Goal: Share content

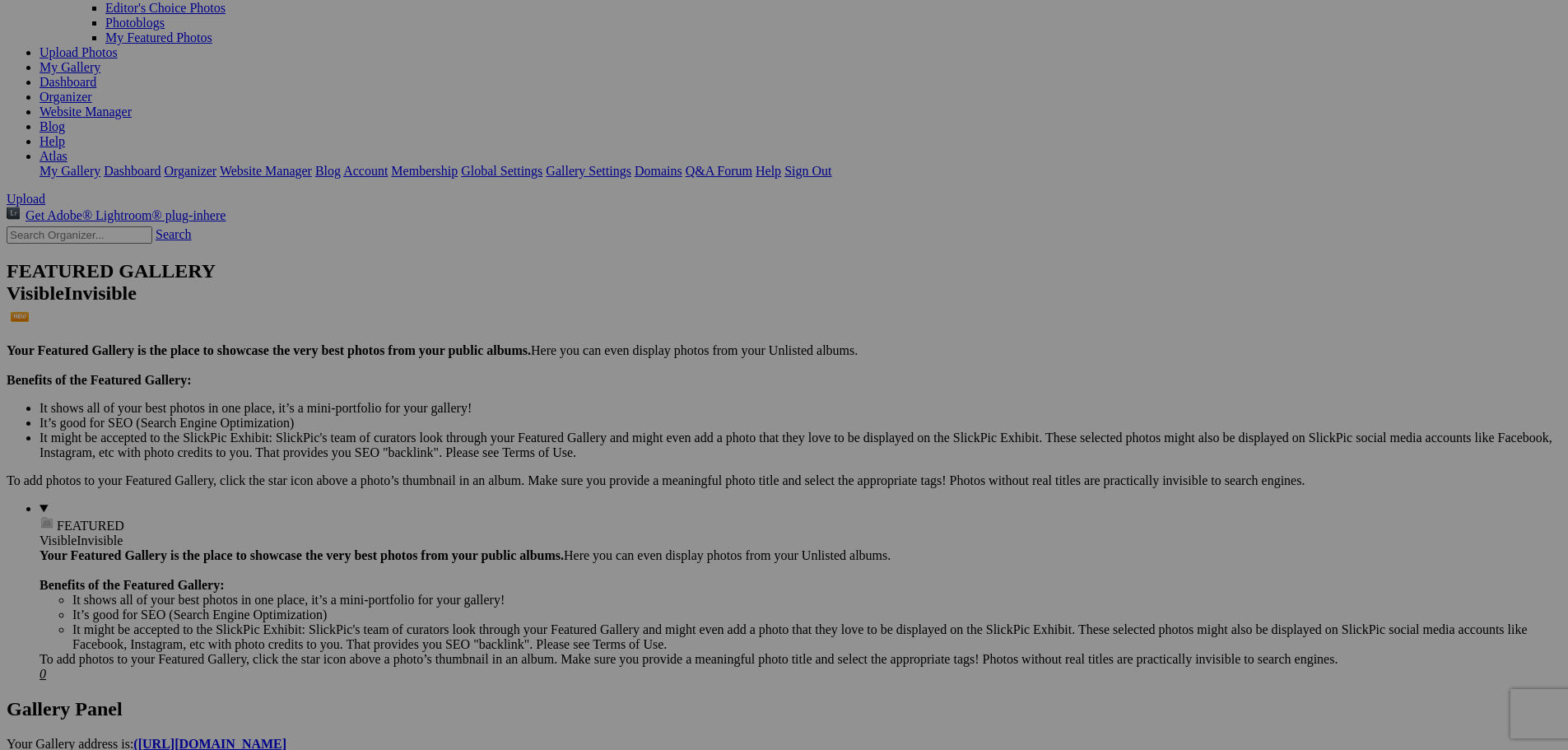
scroll to position [164, 0]
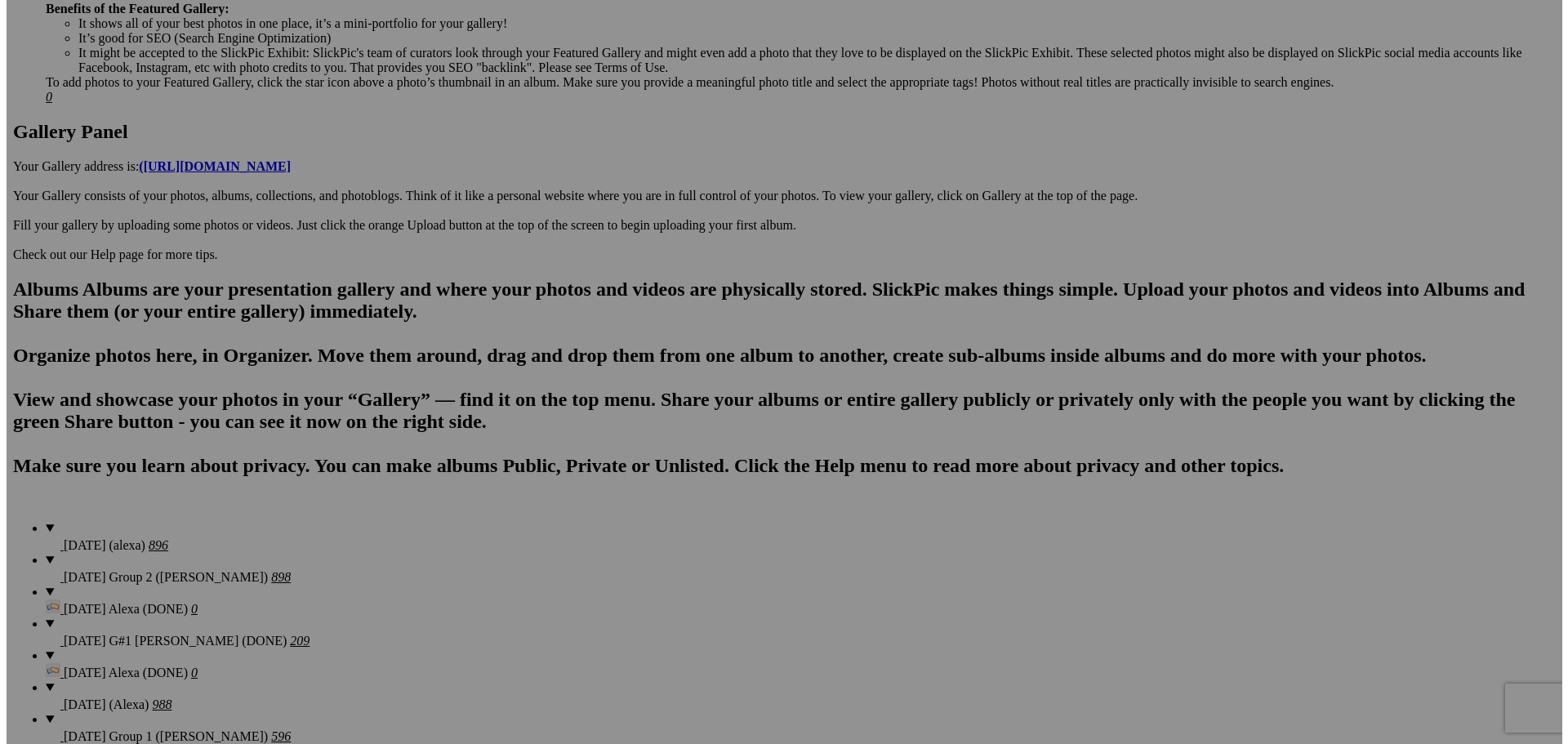
scroll to position [816, 0]
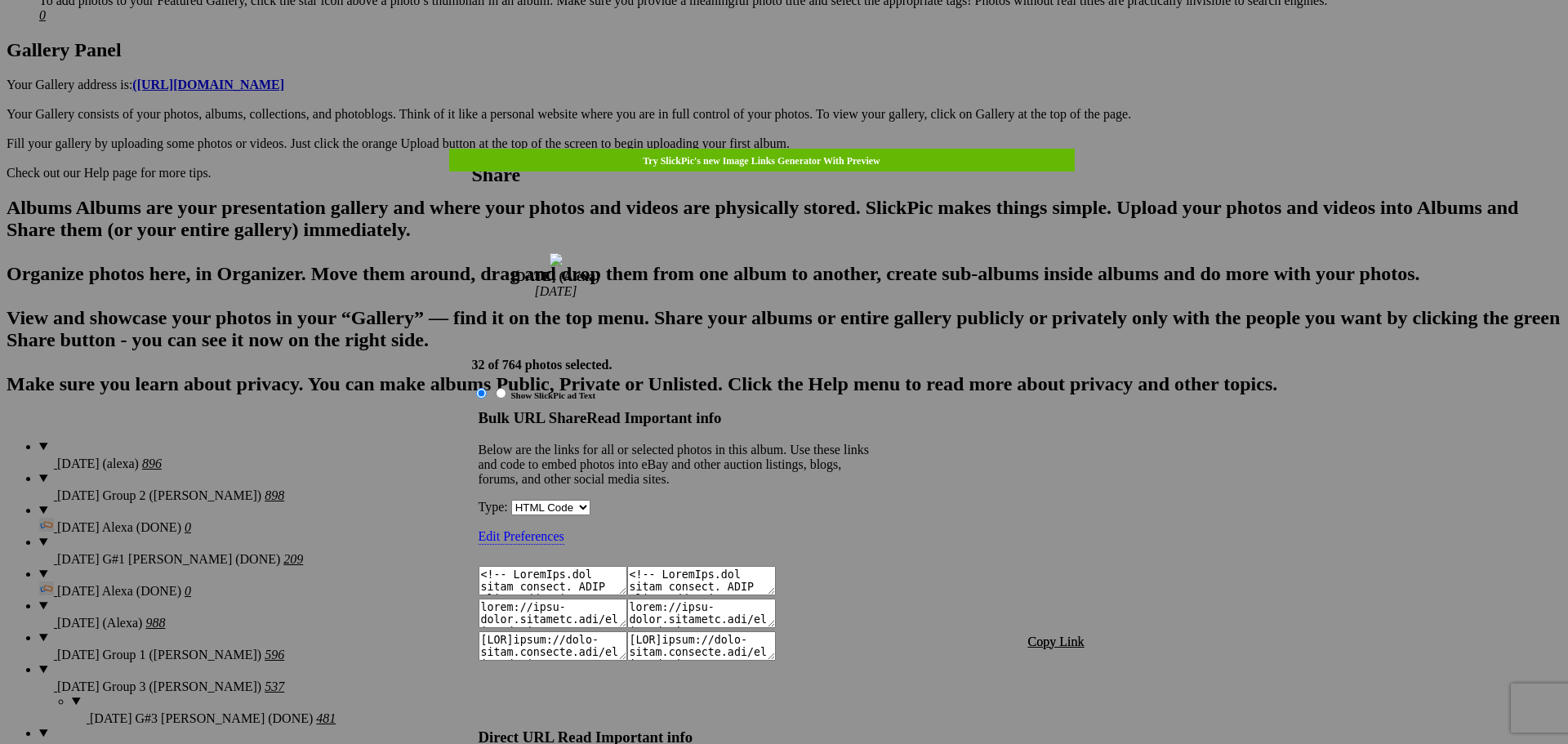
type textarea "<!-- [DOMAIN_NAME] image hosting. HTML Bulk Share code Starts Here --> <div sty…"
click at [1051, 634] on span "Copy Link" at bounding box center [1056, 641] width 56 height 14
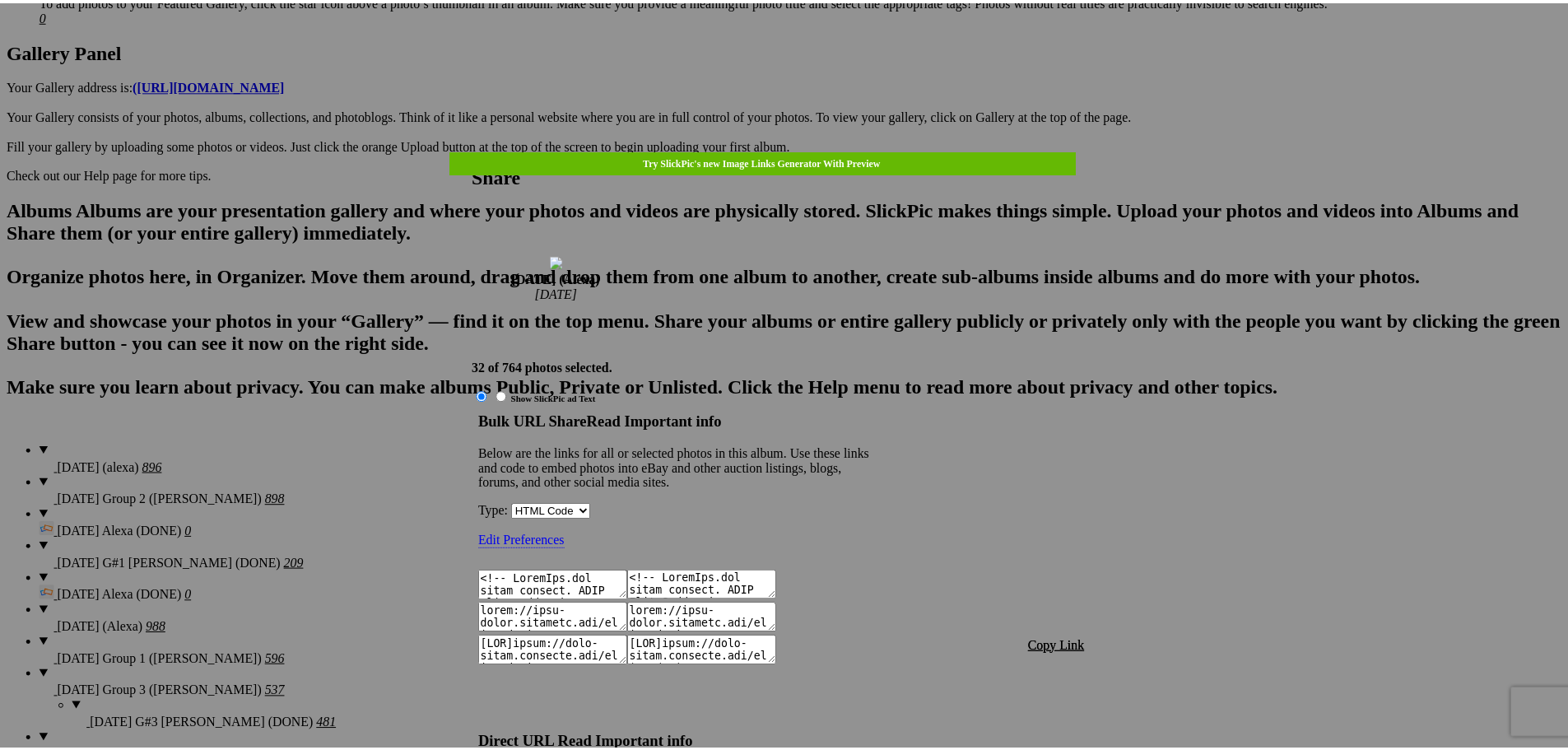
scroll to position [1685, 0]
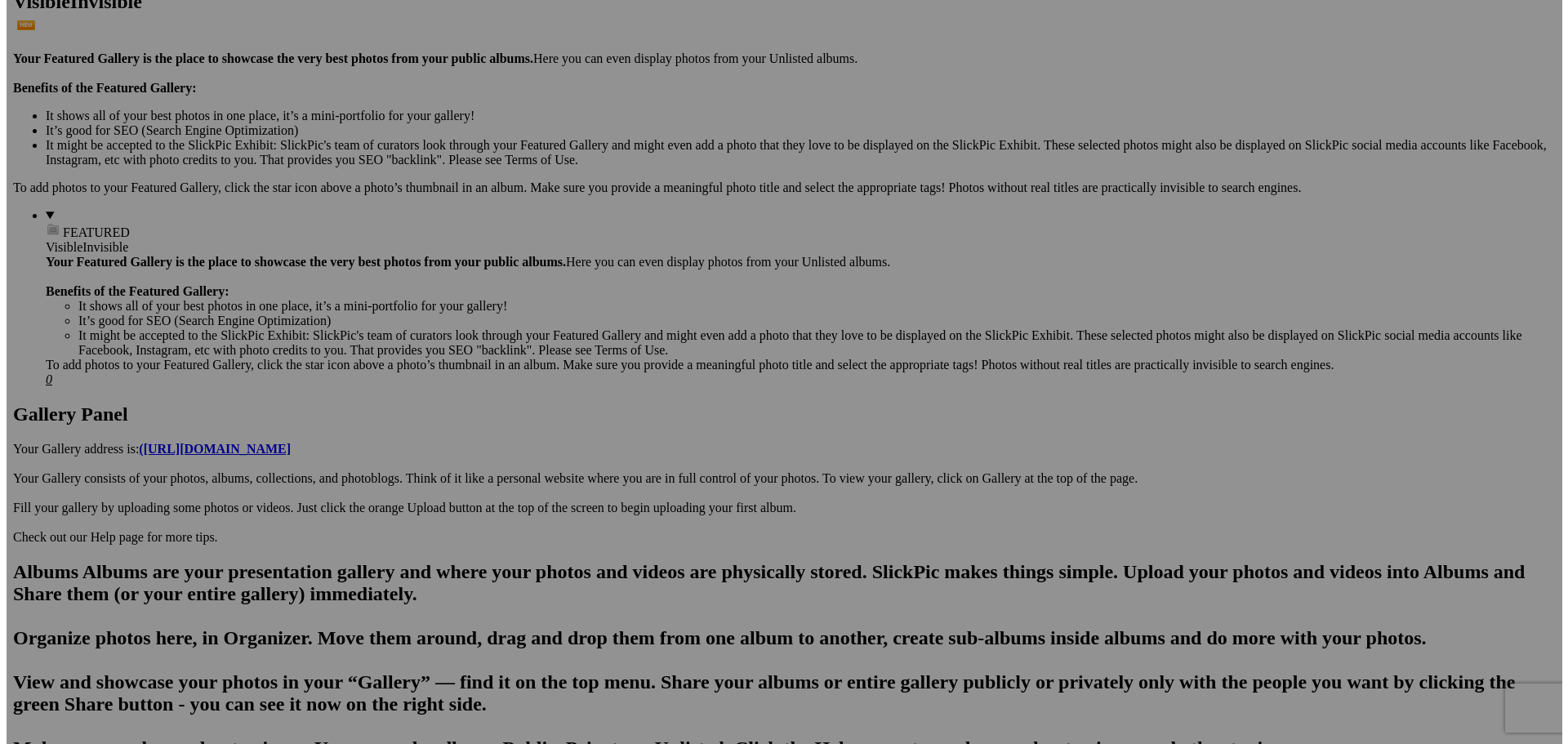
scroll to position [326, 0]
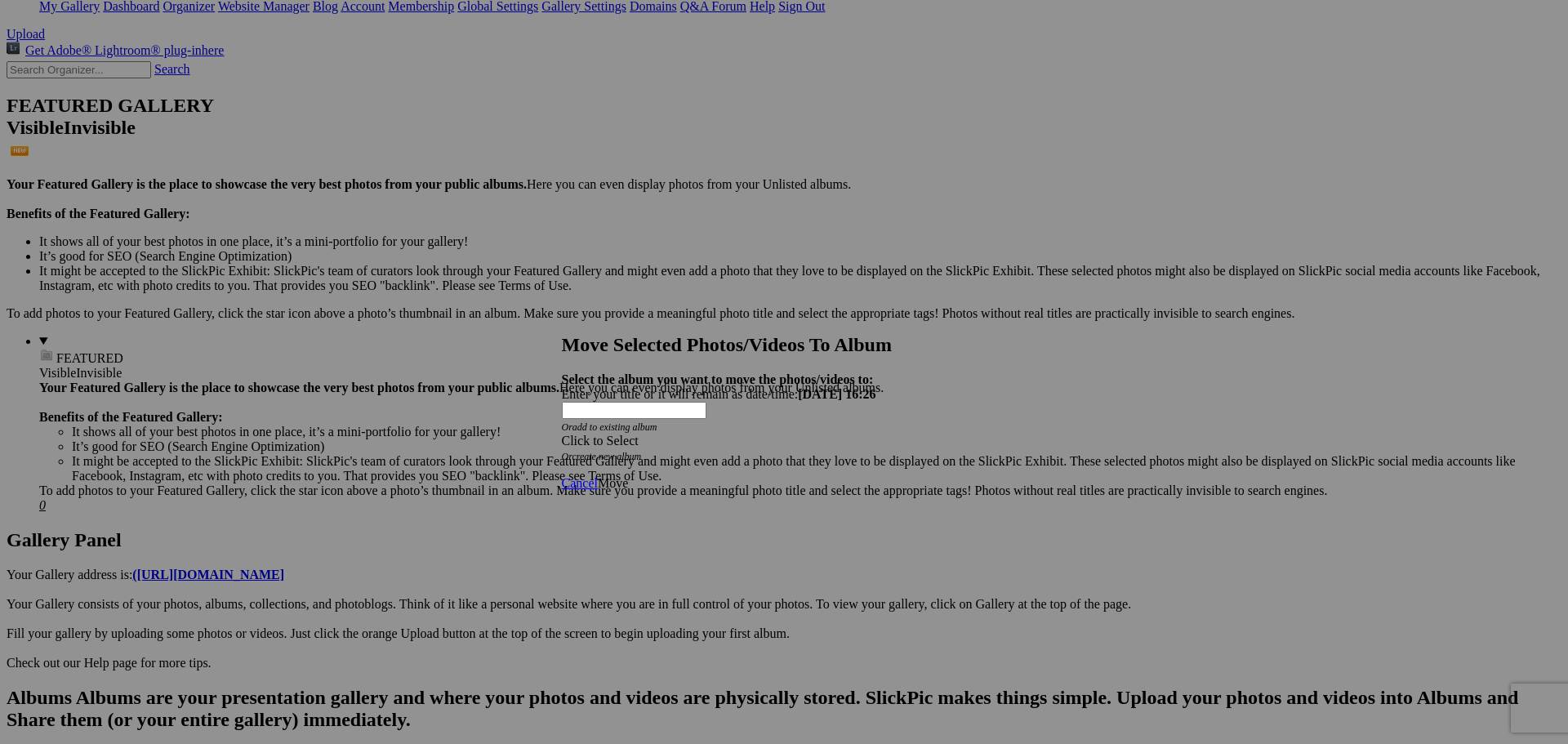
click at [867, 433] on div "Click to Select" at bounding box center [779, 440] width 433 height 14
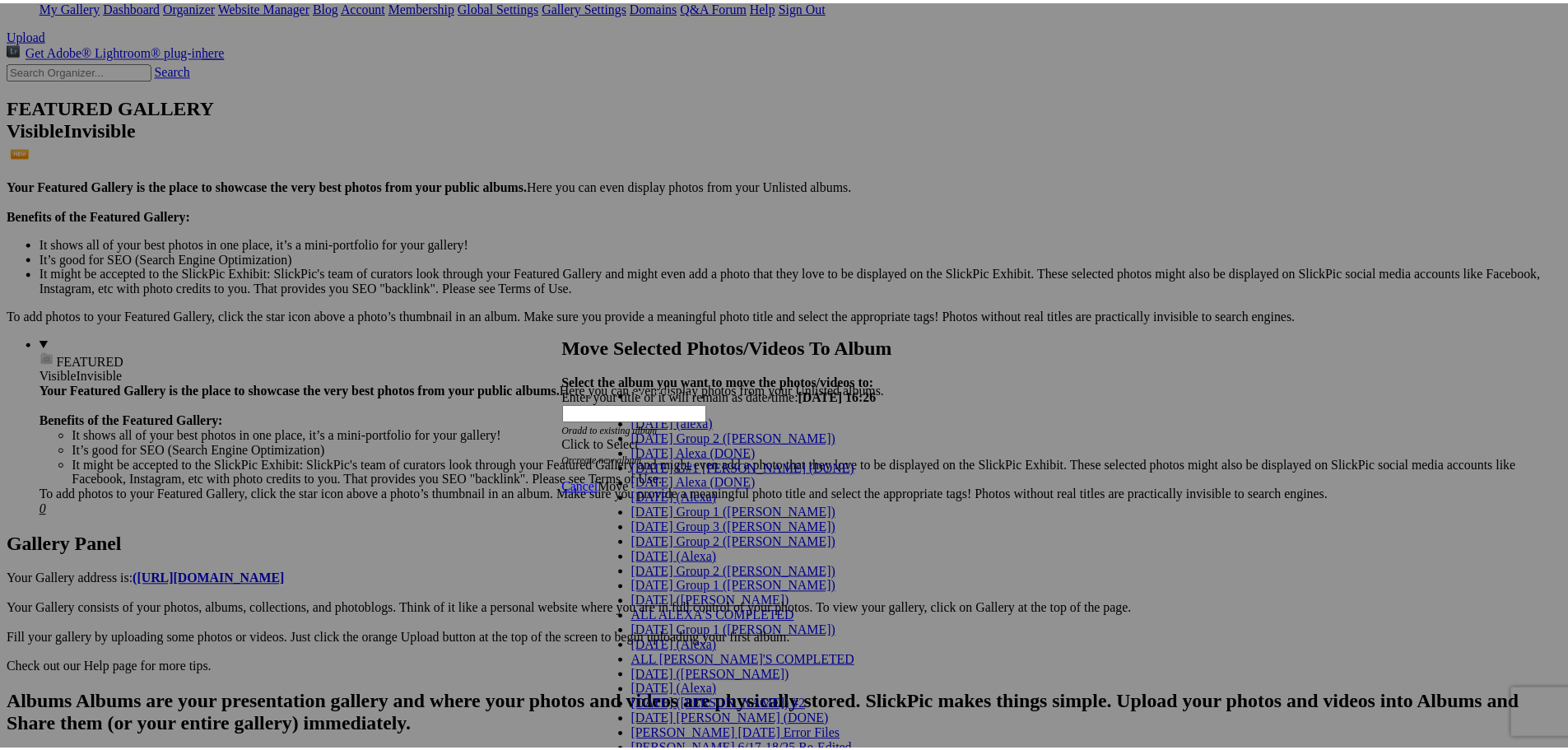
scroll to position [82, 0]
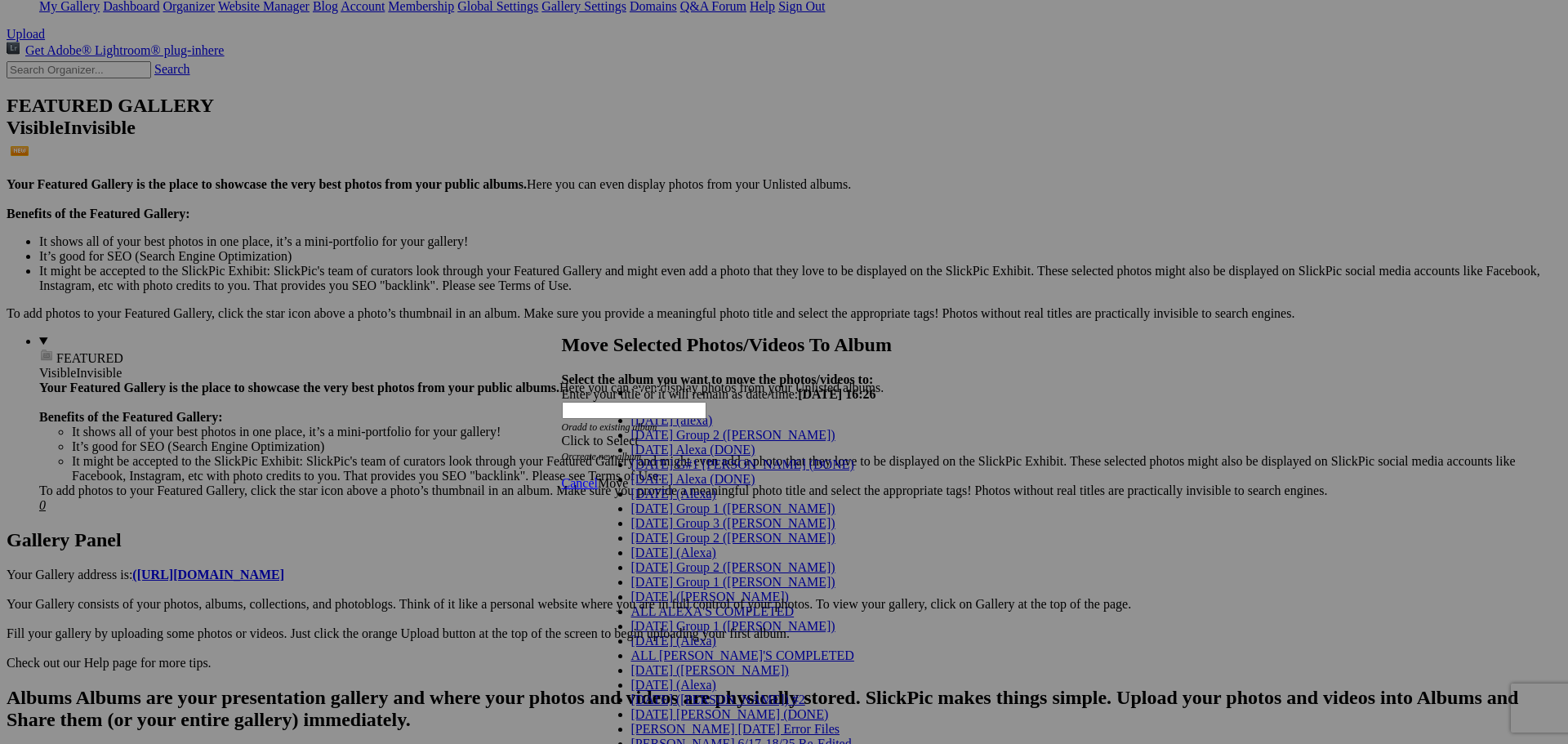
click at [676, 546] on span "[DATE] (Alexa)" at bounding box center [673, 552] width 85 height 14
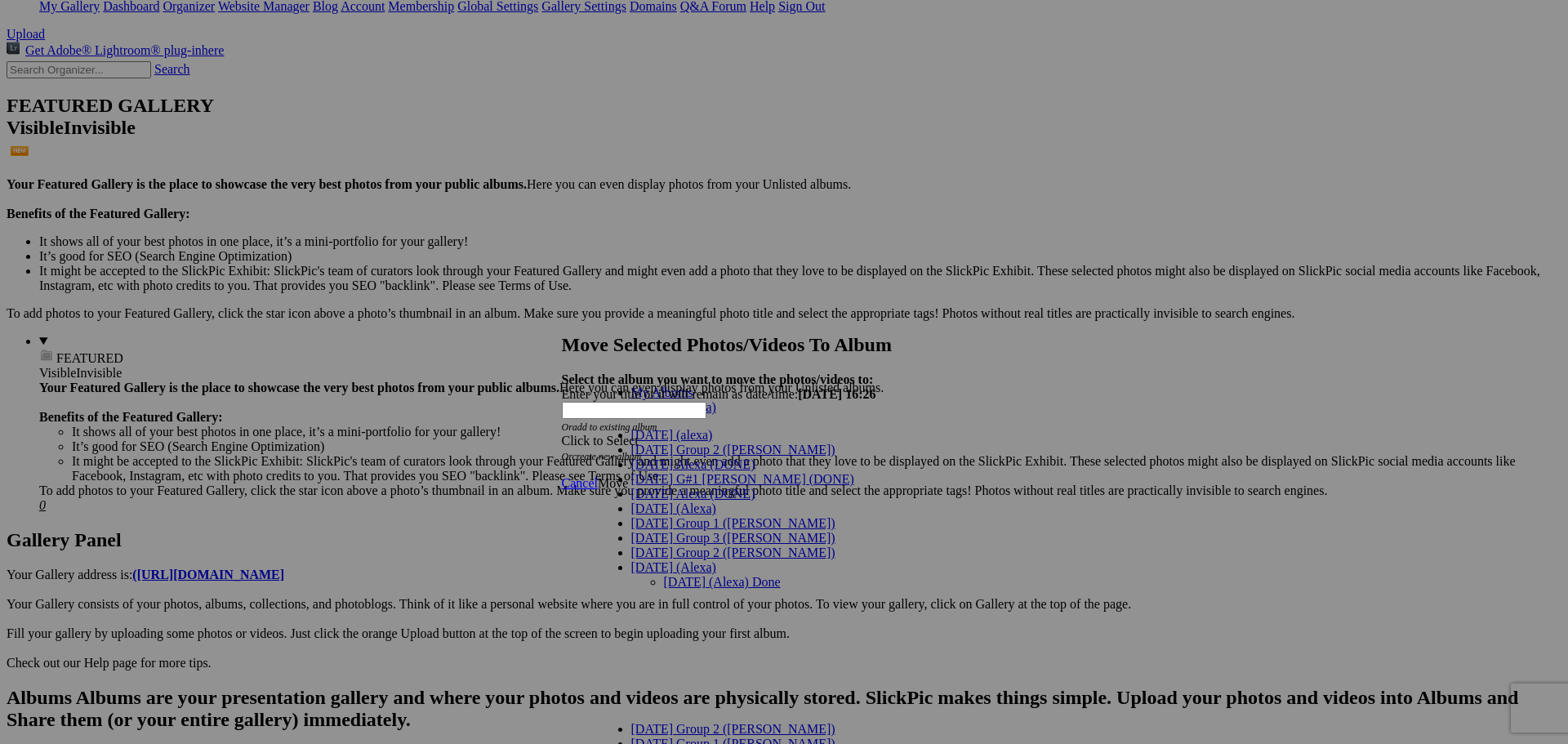
click at [752, 575] on link "[DATE] (Alexa) Done" at bounding box center [722, 581] width 117 height 14
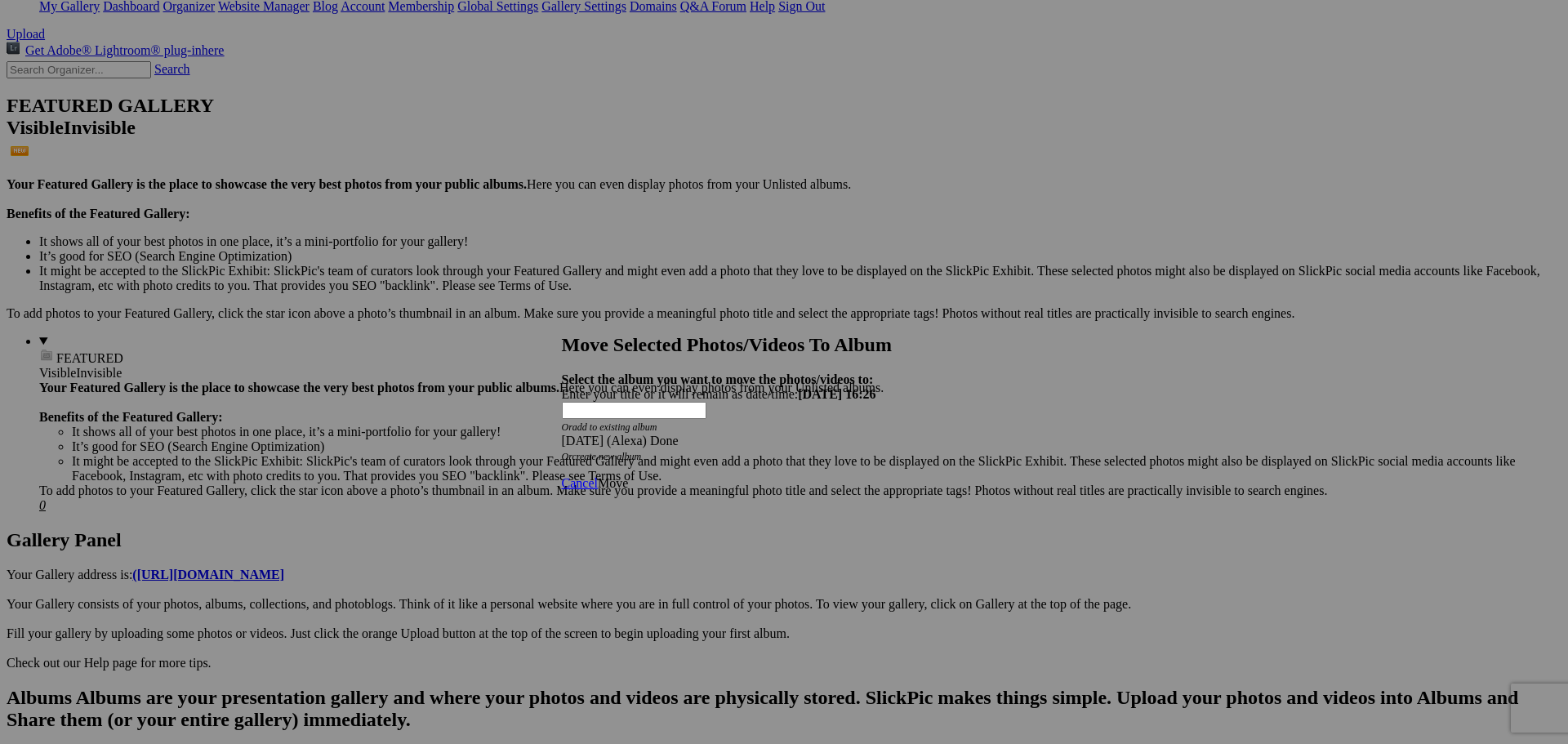
click at [628, 476] on span "Move" at bounding box center [613, 482] width 30 height 14
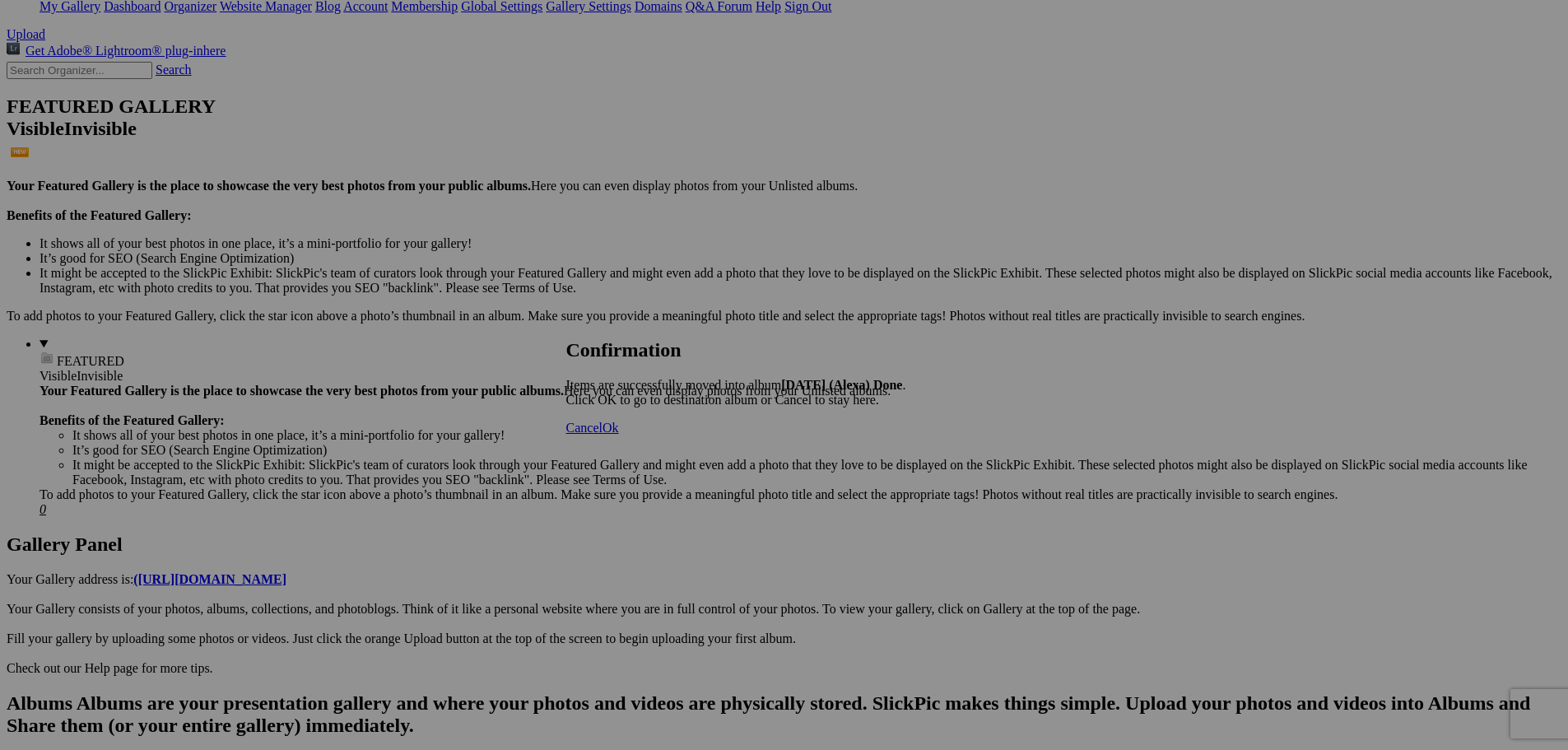
click at [603, 435] on span "Cancel" at bounding box center [585, 427] width 37 height 14
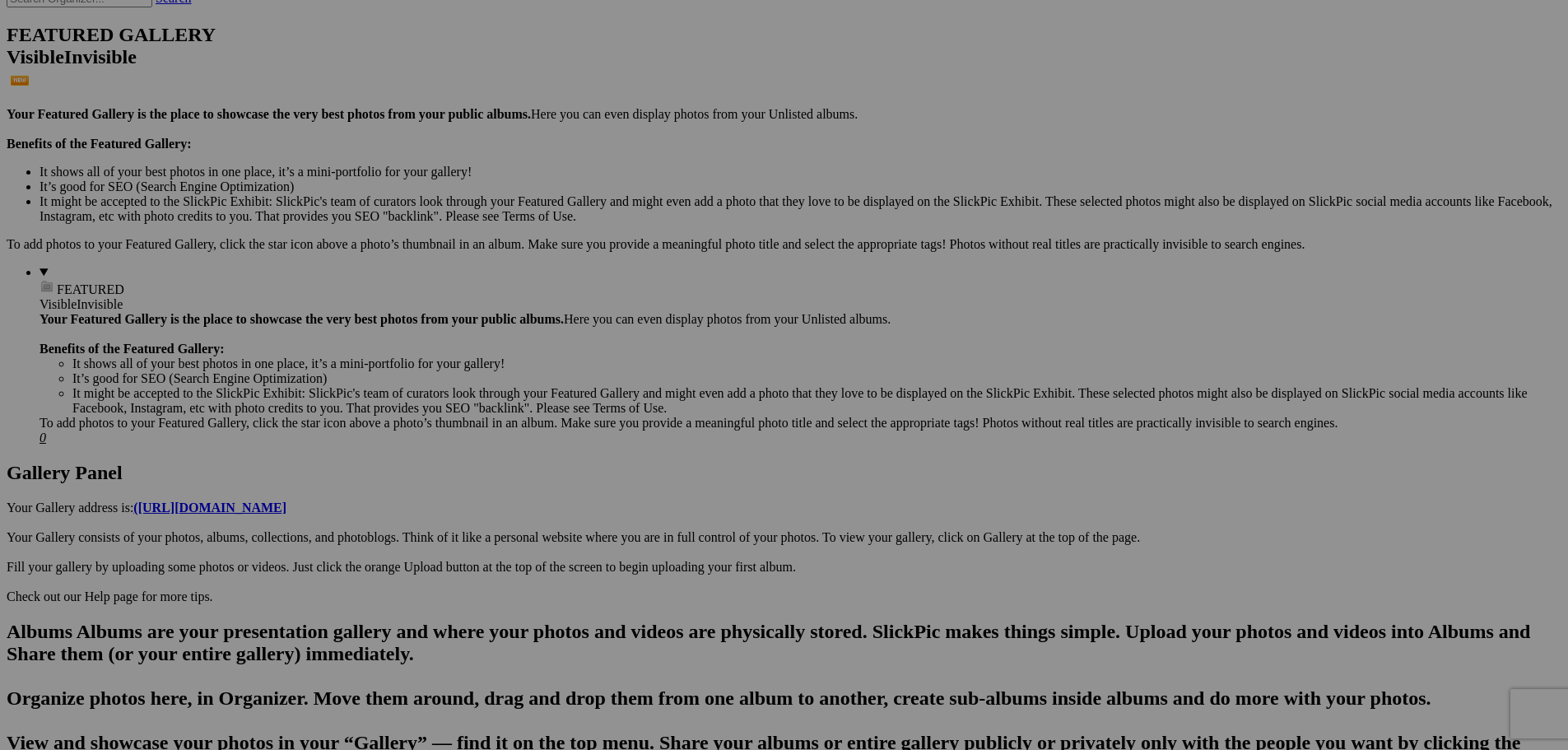
scroll to position [412, 0]
